Goal: Find contact information: Find contact information

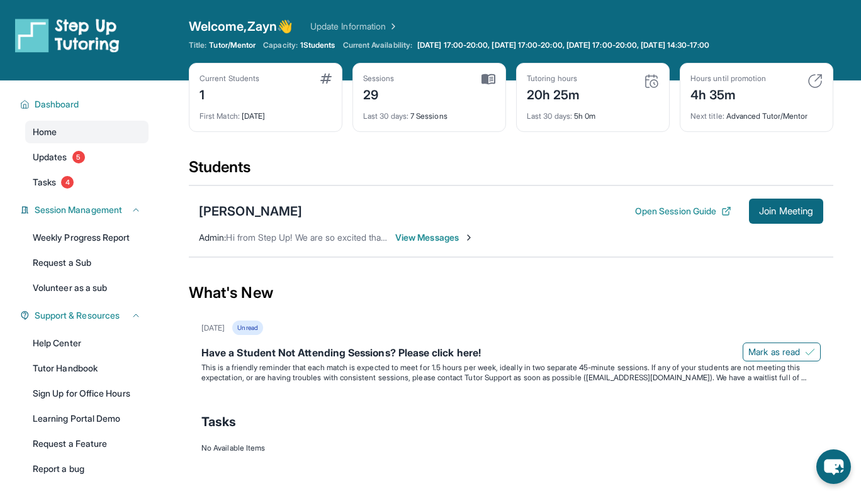
click at [403, 179] on div "Students" at bounding box center [511, 171] width 644 height 28
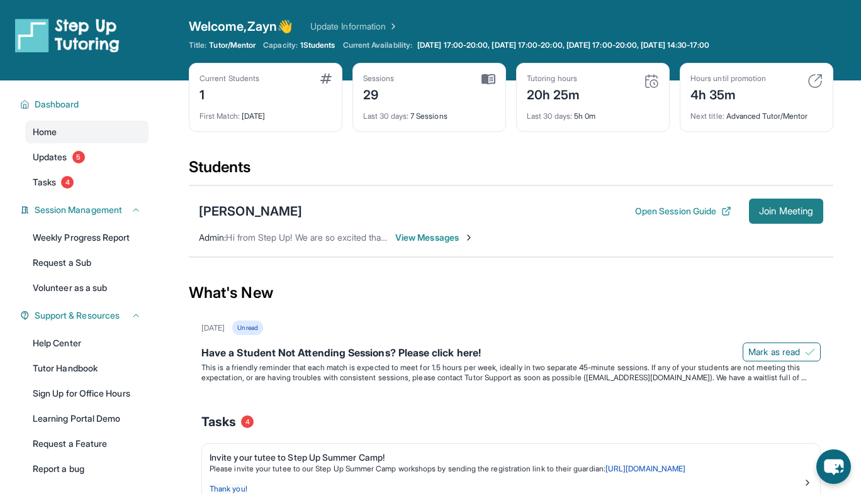
click at [759, 219] on button "Join Meeting" at bounding box center [786, 211] width 74 height 25
click at [276, 211] on div "[PERSON_NAME]" at bounding box center [250, 212] width 103 height 18
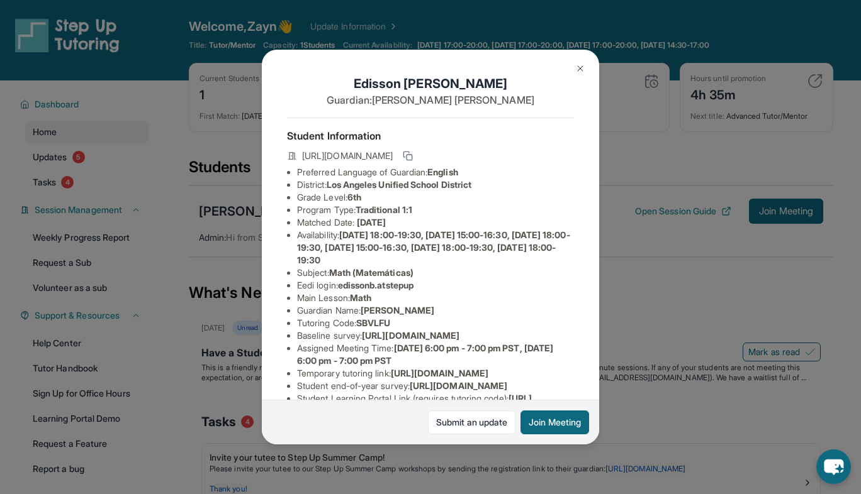
click at [367, 283] on span "edissonb.atstepup" at bounding box center [375, 285] width 75 height 11
drag, startPoint x: 367, startPoint y: 283, endPoint x: 401, endPoint y: 283, distance: 34.0
click at [401, 283] on span "edissonb.atstepup" at bounding box center [375, 285] width 75 height 11
copy span "edissonb.atstepup"
click at [401, 283] on span "edissonb.atstepup" at bounding box center [375, 285] width 75 height 11
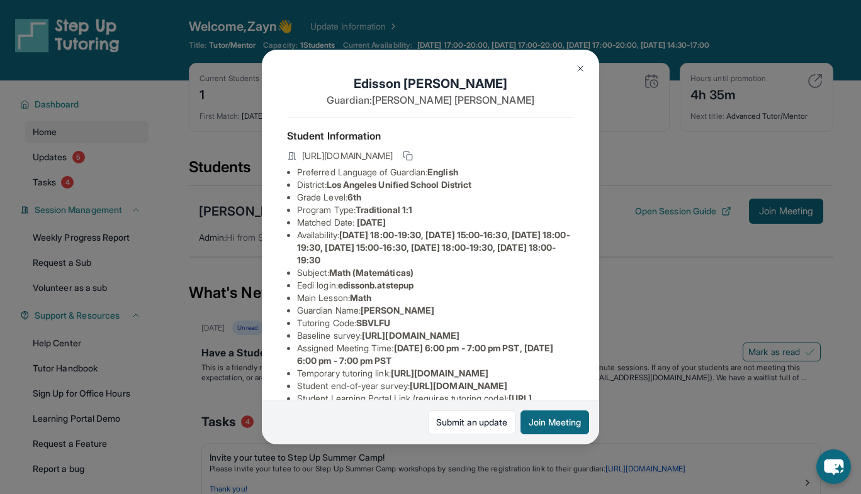
click at [581, 65] on img at bounding box center [580, 69] width 10 height 10
